Goal: Transaction & Acquisition: Purchase product/service

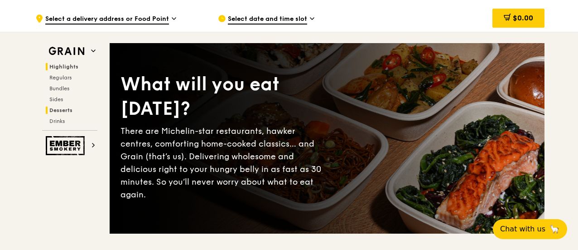
scroll to position [45, 0]
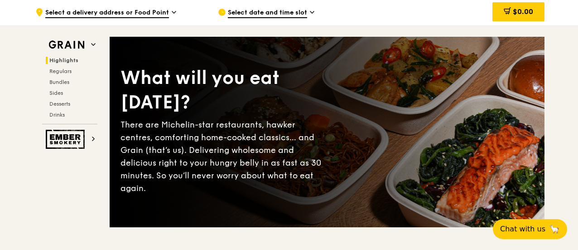
drag, startPoint x: 259, startPoint y: 24, endPoint x: 266, endPoint y: 21, distance: 7.7
click at [266, 18] on span "Select date and time slot" at bounding box center [267, 13] width 79 height 10
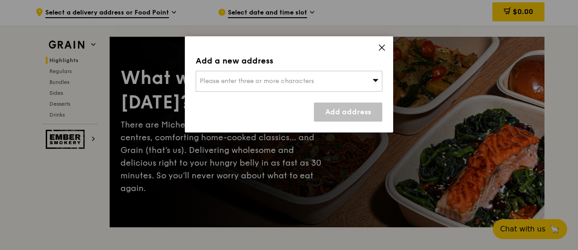
click at [272, 77] on span "Please enter three or more characters" at bounding box center [257, 81] width 114 height 8
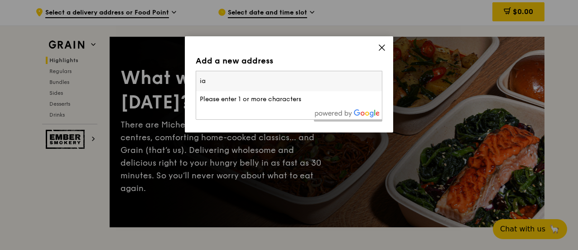
click at [206, 86] on input "ia" at bounding box center [289, 81] width 186 height 20
click at [294, 84] on input "ia" at bounding box center [289, 81] width 186 height 20
type input "i"
type input "airline house"
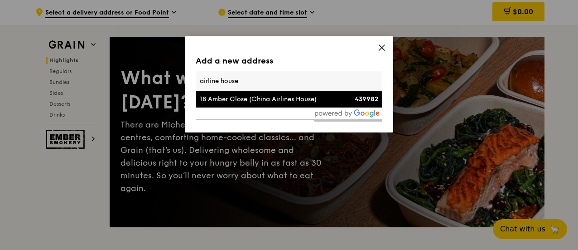
drag, startPoint x: 285, startPoint y: 83, endPoint x: 190, endPoint y: 79, distance: 95.2
click at [190, 79] on div "Add a new address Please enter three or more characters airline house [STREET_A…" at bounding box center [289, 84] width 208 height 96
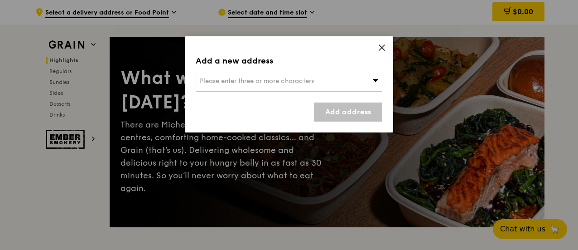
click at [277, 79] on span "Please enter three or more characters" at bounding box center [257, 81] width 114 height 8
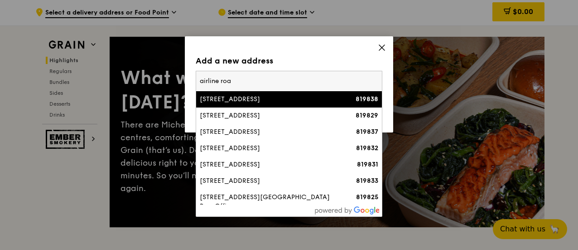
type input "airline road"
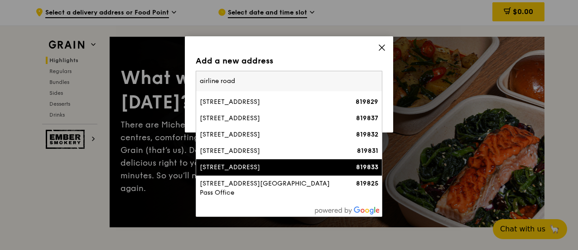
scroll to position [0, 0]
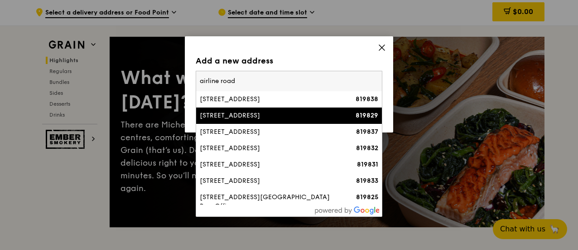
click at [340, 112] on div "819829" at bounding box center [356, 115] width 45 height 9
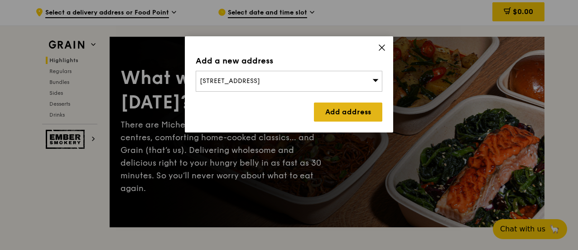
click at [357, 115] on link "Add address" at bounding box center [348, 111] width 68 height 19
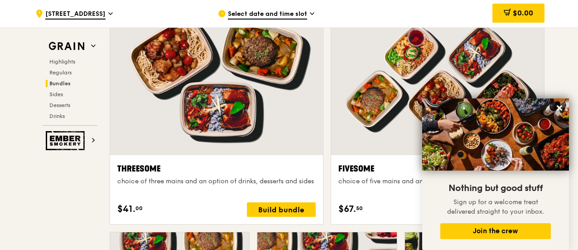
scroll to position [1769, 0]
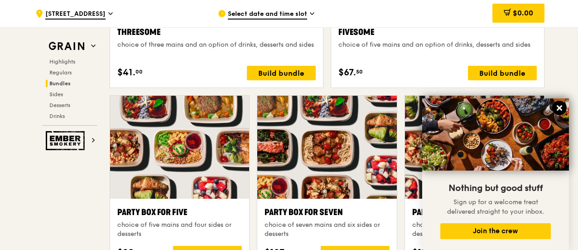
click at [561, 106] on icon at bounding box center [559, 107] width 5 height 5
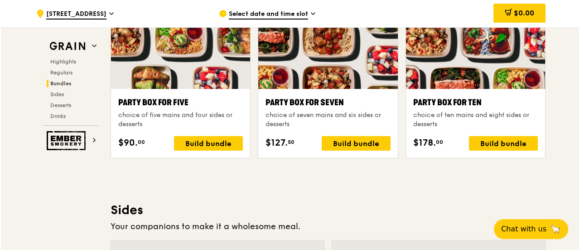
scroll to position [1859, 0]
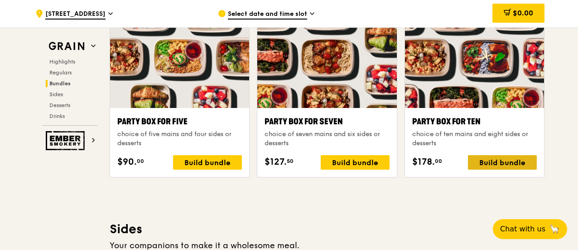
click at [488, 169] on div "Build bundle" at bounding box center [502, 162] width 69 height 14
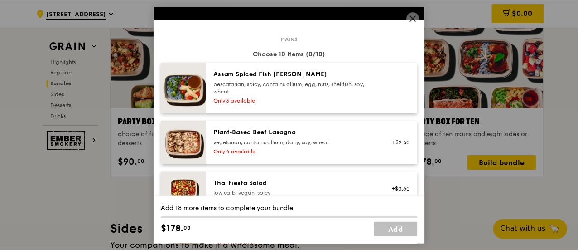
scroll to position [0, 0]
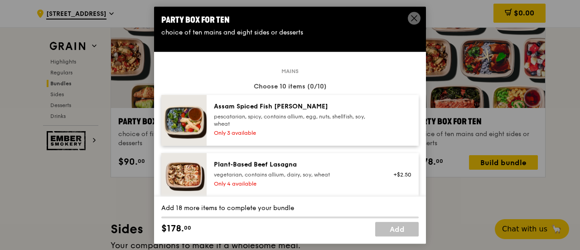
click at [410, 17] on icon at bounding box center [414, 18] width 8 height 8
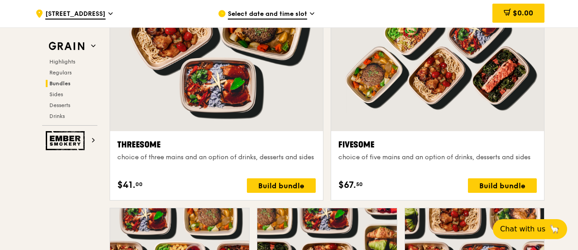
scroll to position [1632, 0]
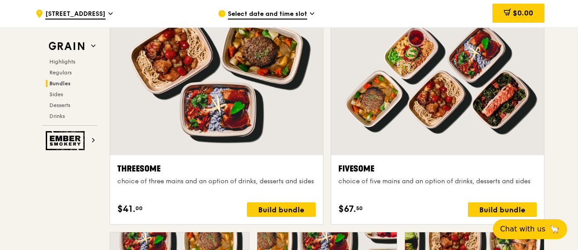
click at [308, 16] on div "Select date and time slot" at bounding box center [302, 13] width 168 height 27
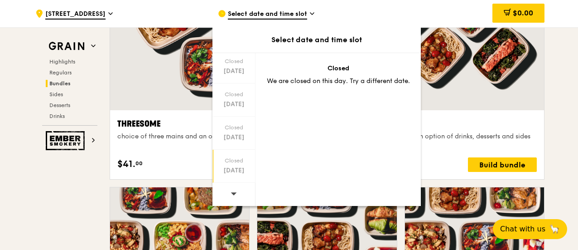
scroll to position [1678, 0]
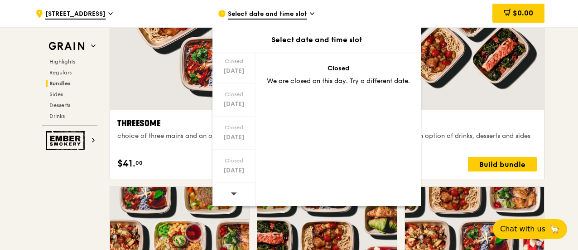
click at [227, 193] on div at bounding box center [233, 194] width 43 height 23
click at [234, 197] on span at bounding box center [234, 193] width 6 height 21
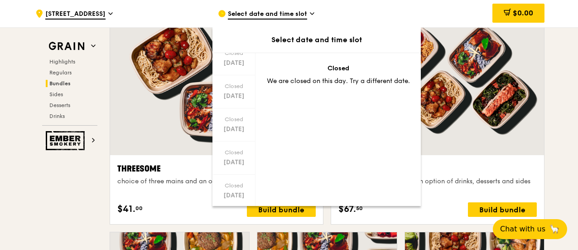
scroll to position [0, 0]
click at [238, 68] on div at bounding box center [233, 65] width 43 height 24
click at [238, 193] on div at bounding box center [233, 194] width 43 height 23
click at [235, 189] on span at bounding box center [234, 193] width 6 height 21
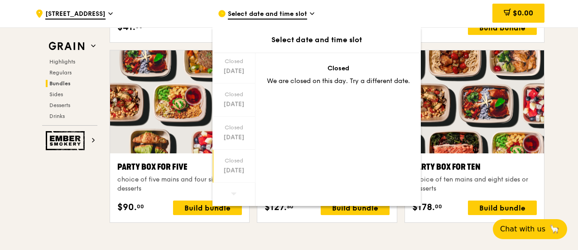
scroll to position [1950, 0]
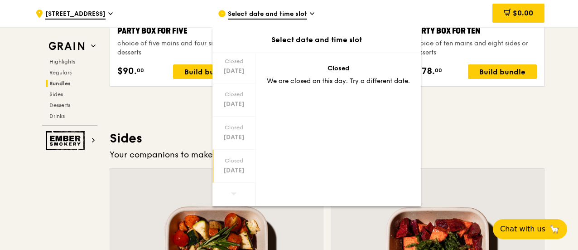
click at [237, 172] on div "[DATE]" at bounding box center [234, 170] width 40 height 9
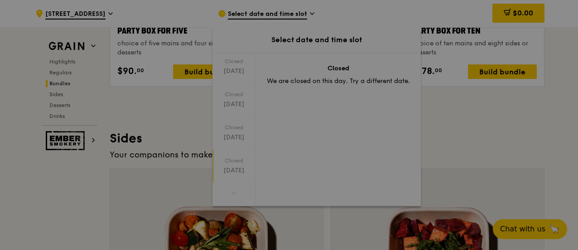
click at [237, 173] on div ".cls-1 { fill: none; stroke: #fff; stroke-linecap: round; stroke-linejoin: roun…" at bounding box center [289, 11] width 578 height 3834
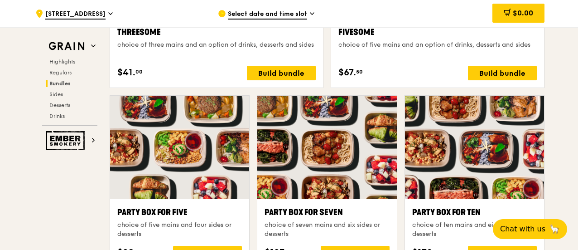
scroll to position [1542, 0]
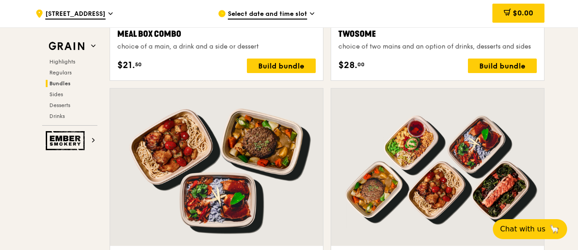
click at [281, 23] on div "Select date and time slot" at bounding box center [302, 13] width 168 height 27
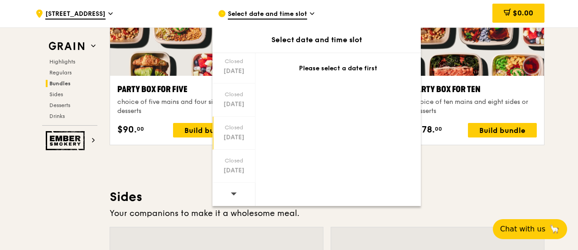
scroll to position [1950, 0]
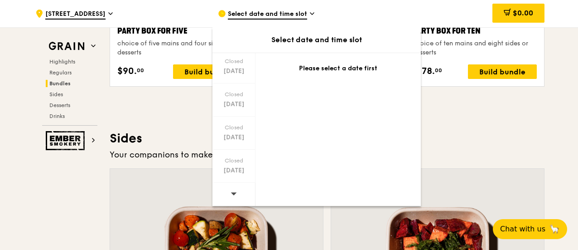
click at [231, 191] on icon at bounding box center [234, 193] width 6 height 7
click at [237, 192] on div at bounding box center [233, 194] width 43 height 23
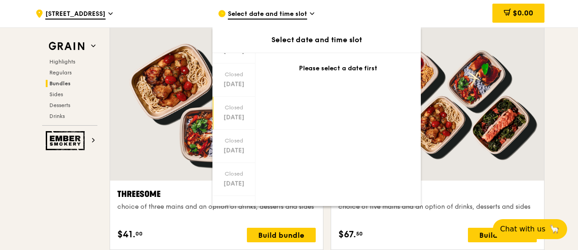
scroll to position [1630, 0]
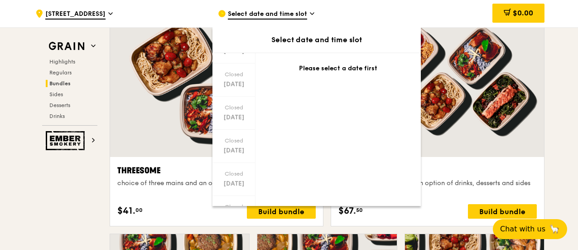
drag, startPoint x: 253, startPoint y: 137, endPoint x: 259, endPoint y: 166, distance: 29.6
click at [259, 166] on div "Closed [DATE] Closed [DATE] Closed [DATE] Closed [DATE] Closed [DATE] Closed [D…" at bounding box center [316, 129] width 208 height 153
click at [321, 159] on div "Closed [DATE] Closed [DATE] Closed [DATE] Closed [DATE] Closed [DATE] Closed [D…" at bounding box center [316, 129] width 208 height 153
